Goal: Information Seeking & Learning: Understand process/instructions

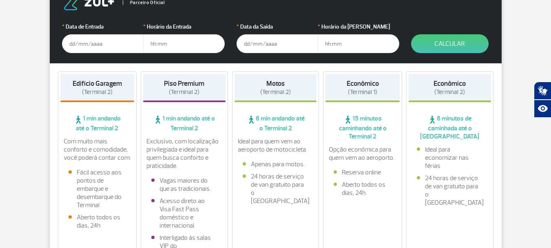
scroll to position [163, 0]
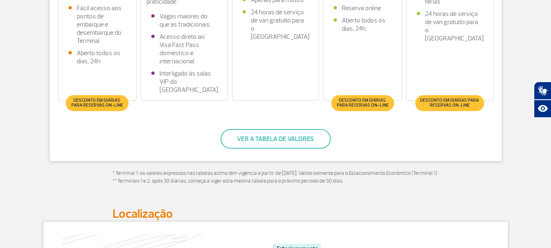
scroll to position [286, 0]
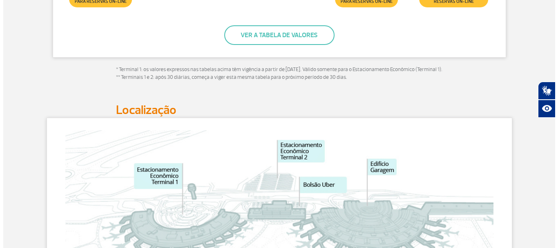
scroll to position [367, 0]
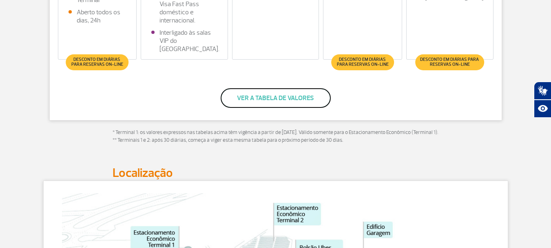
click at [282, 95] on button "Ver a tabela de valores" at bounding box center [276, 98] width 110 height 20
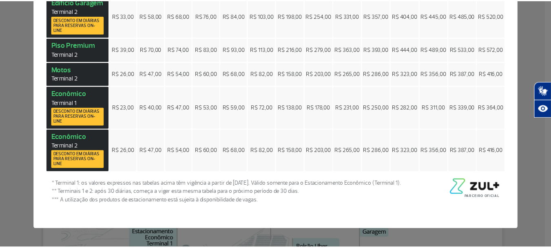
scroll to position [0, 0]
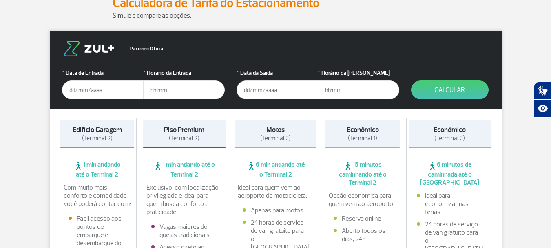
scroll to position [82, 0]
